Goal: Task Accomplishment & Management: Manage account settings

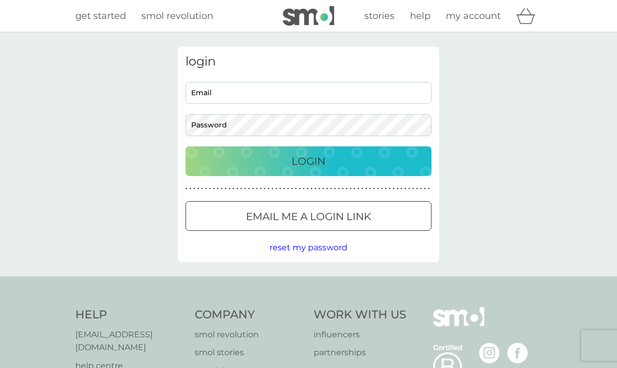
type input "judy@tenaz.net"
click at [305, 167] on p "Login" at bounding box center [308, 161] width 34 height 16
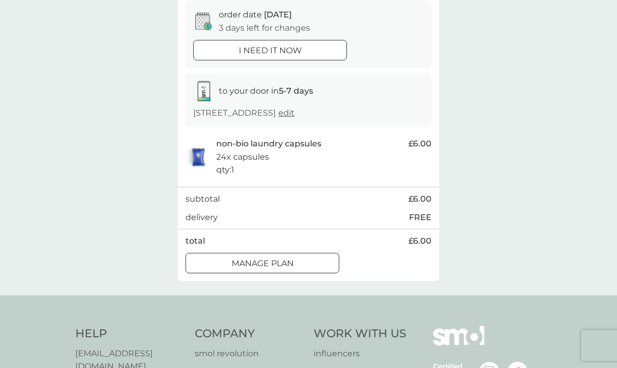
scroll to position [103, 0]
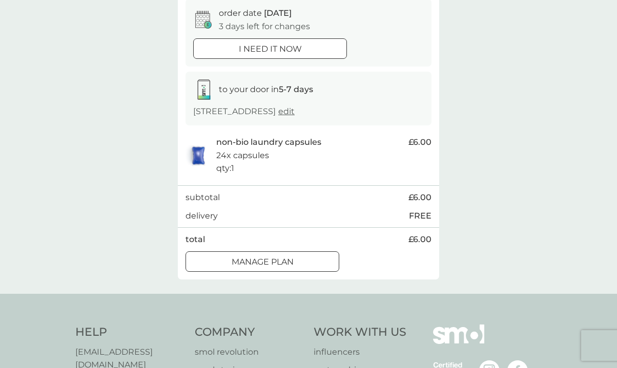
click at [294, 262] on div "Manage plan" at bounding box center [262, 262] width 153 height 13
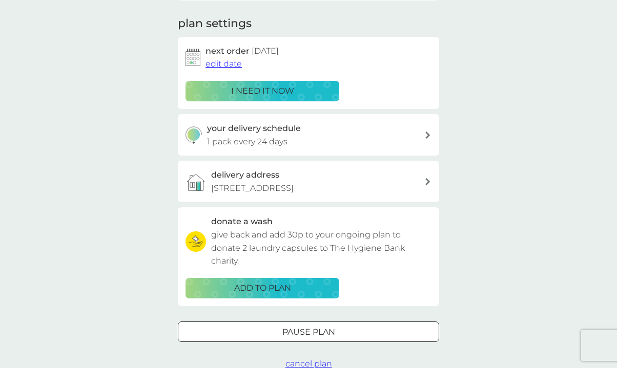
scroll to position [138, 0]
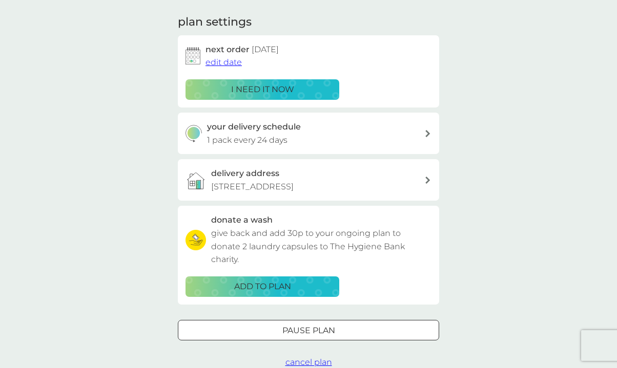
click at [311, 328] on div at bounding box center [308, 330] width 37 height 11
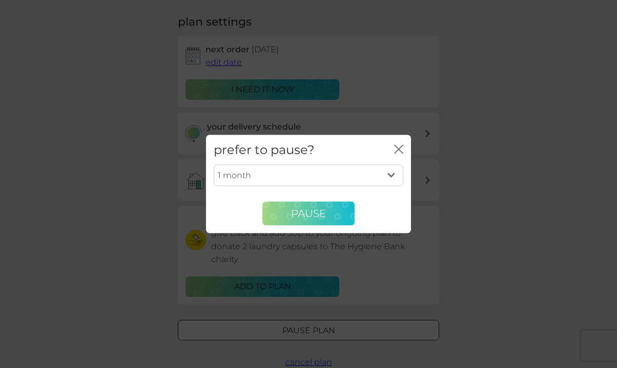
click at [317, 211] on span "Pause" at bounding box center [308, 213] width 35 height 12
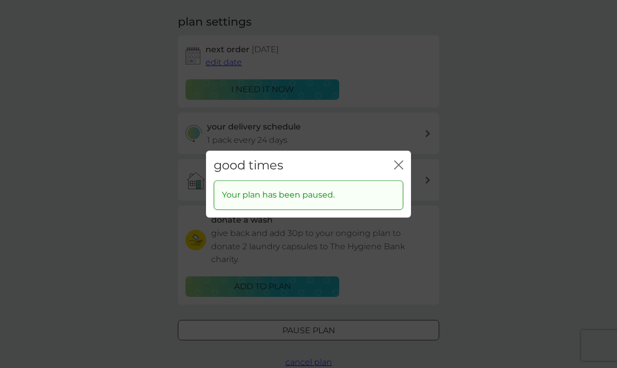
click at [399, 160] on icon "close" at bounding box center [398, 164] width 9 height 9
